Goal: Browse casually

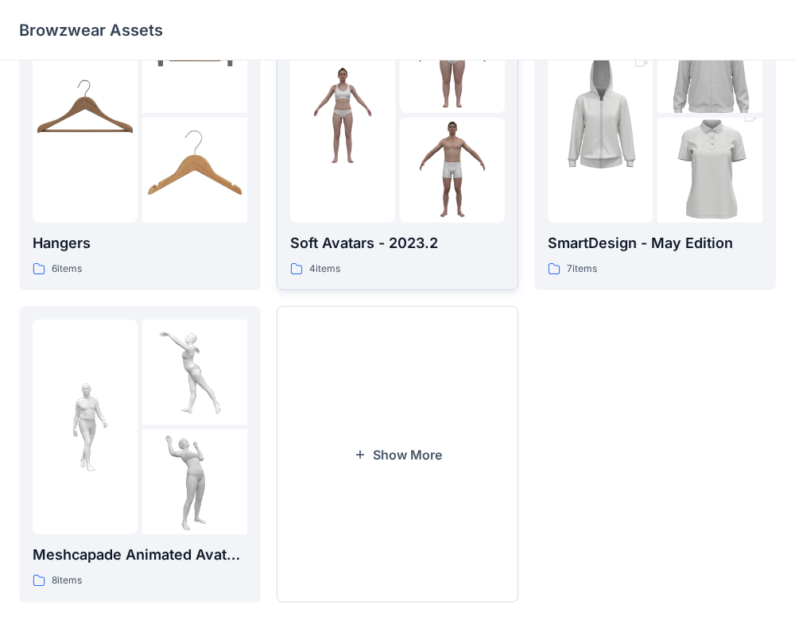
scroll to position [408, 0]
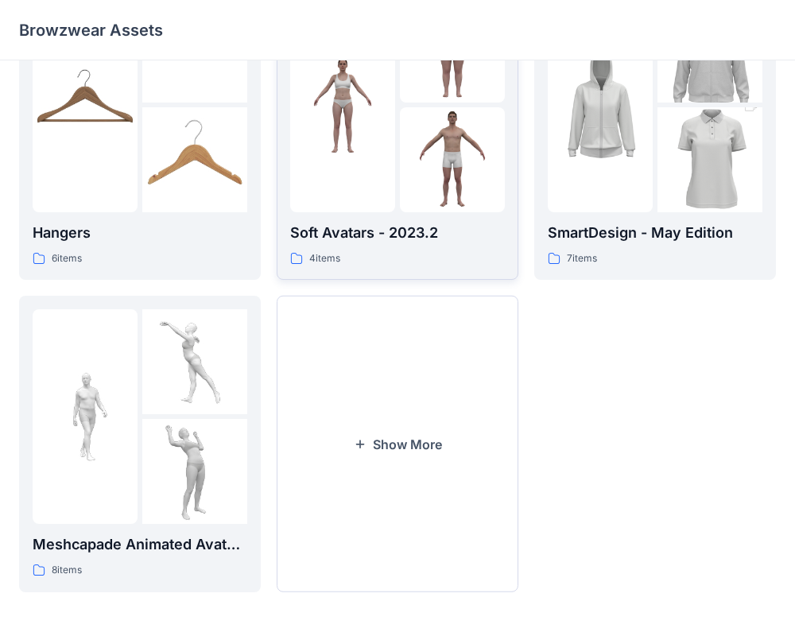
click at [473, 492] on button "Show More" at bounding box center [398, 444] width 242 height 296
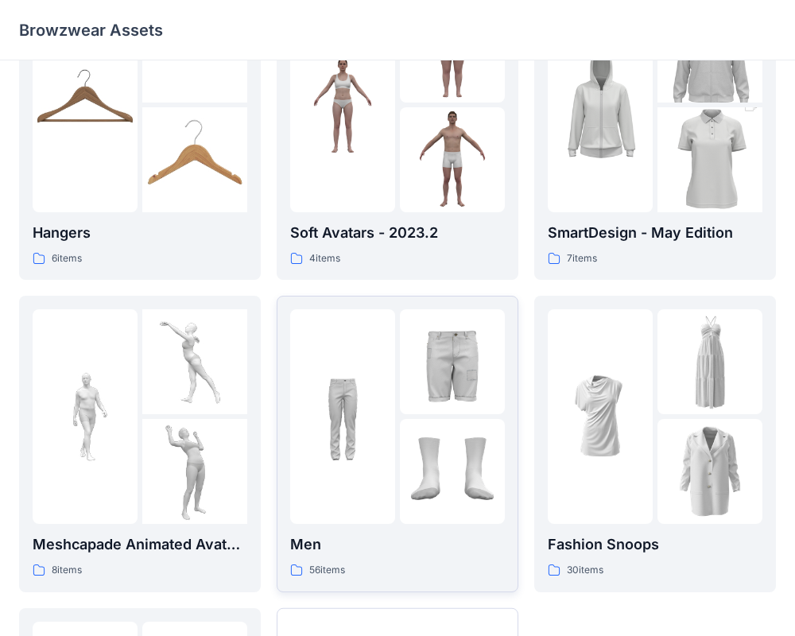
click at [300, 545] on p "Men" at bounding box center [397, 544] width 215 height 22
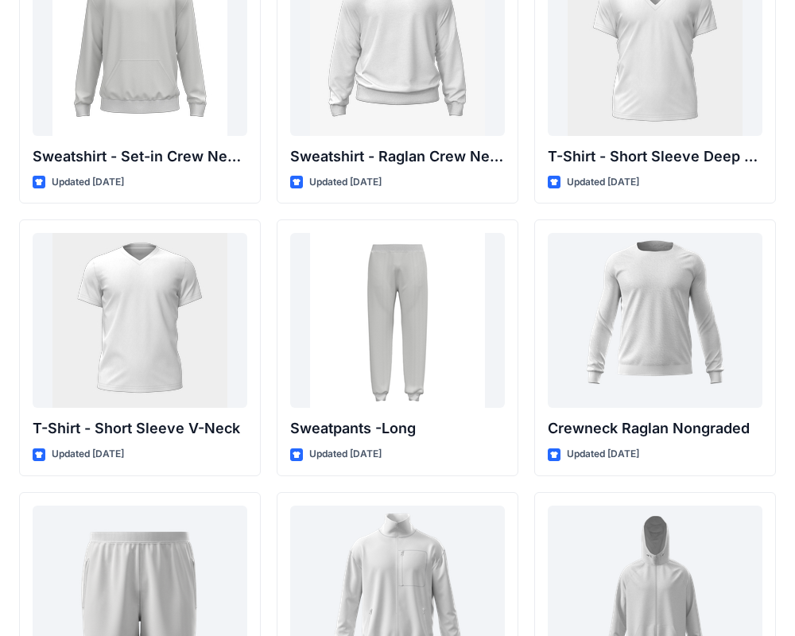
scroll to position [1488, 0]
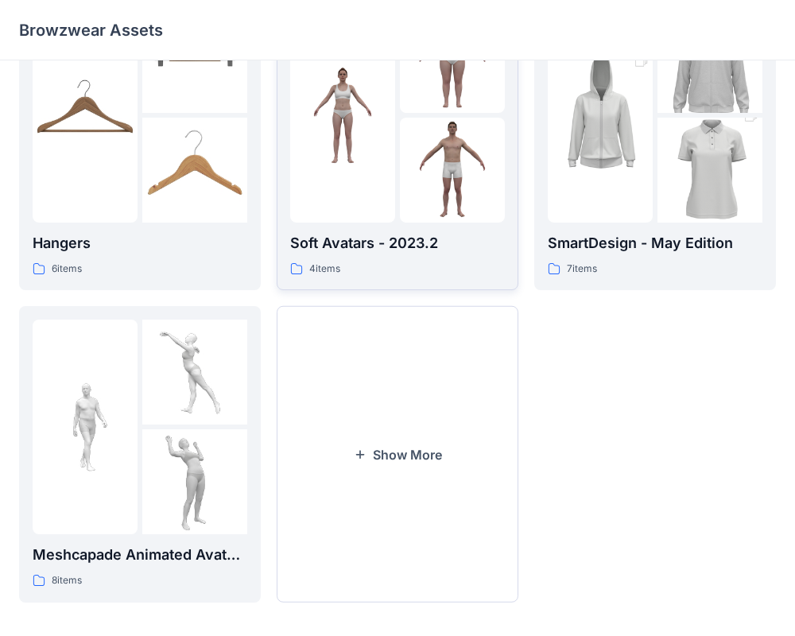
scroll to position [408, 0]
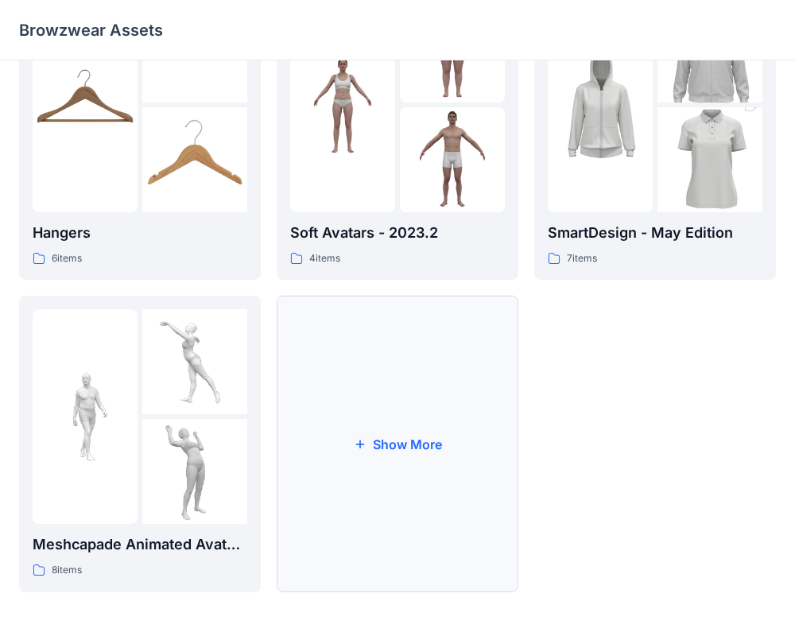
click at [428, 451] on button "Show More" at bounding box center [398, 444] width 242 height 296
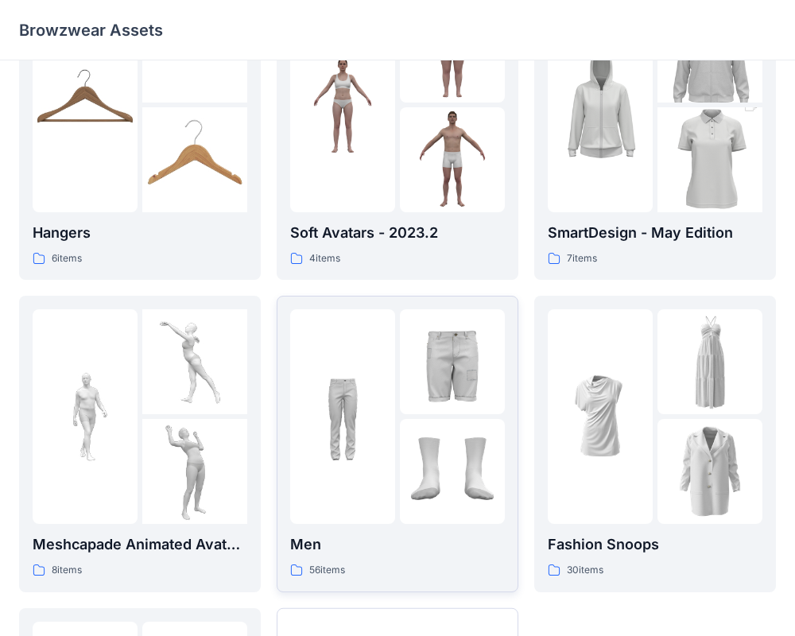
click at [451, 501] on img at bounding box center [452, 471] width 105 height 105
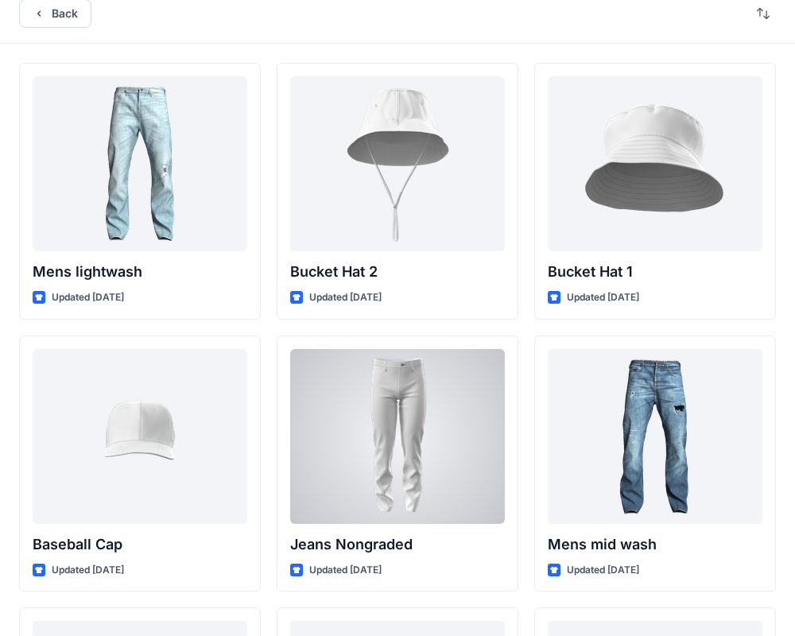
scroll to position [17, 0]
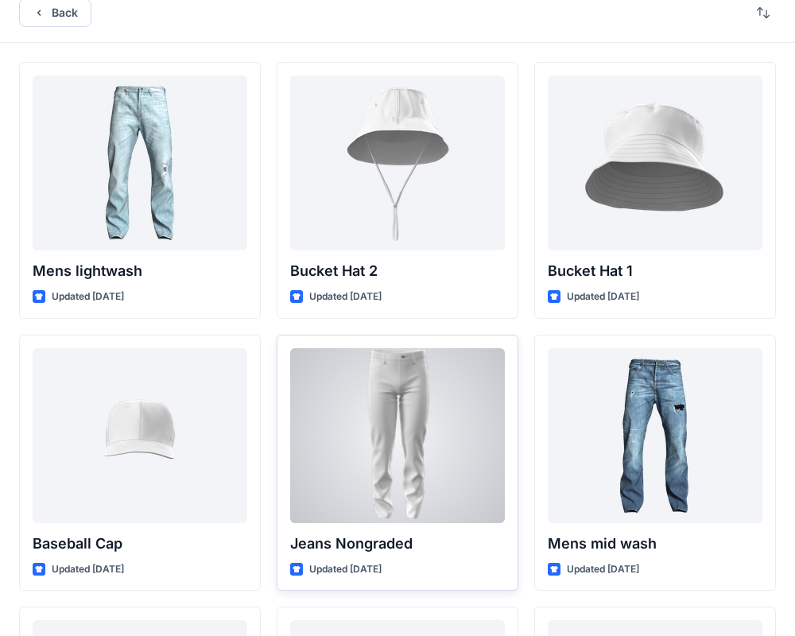
click at [451, 501] on div at bounding box center [397, 435] width 215 height 175
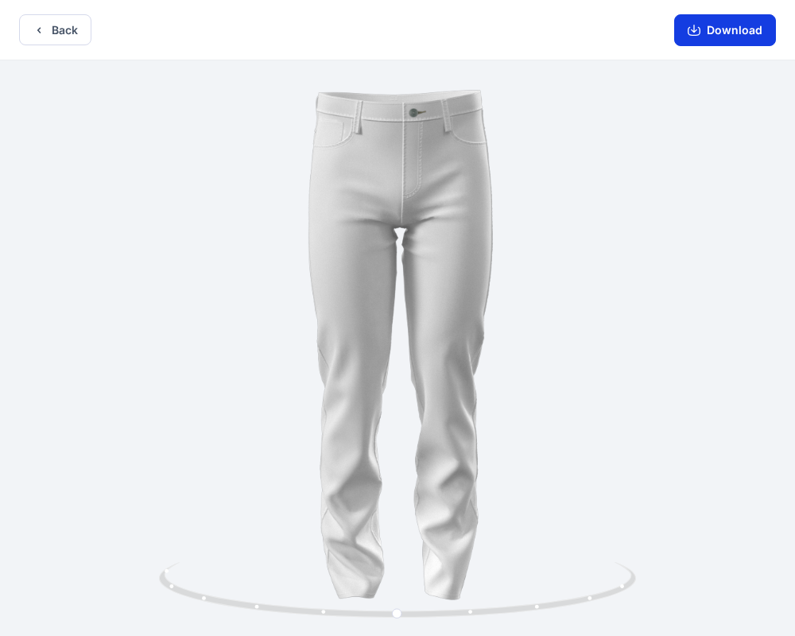
click at [735, 31] on button "Download" at bounding box center [725, 30] width 102 height 32
